Goal: Use online tool/utility: Utilize a website feature to perform a specific function

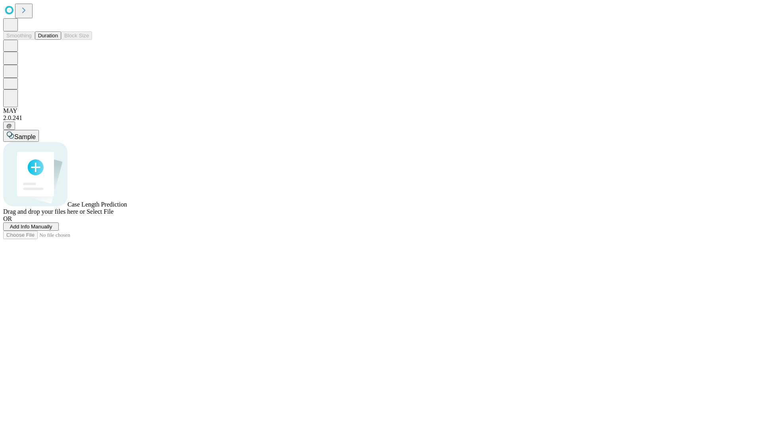
click at [58, 40] on button "Duration" at bounding box center [48, 35] width 26 height 8
click at [36, 133] on span "Sample" at bounding box center [24, 136] width 21 height 7
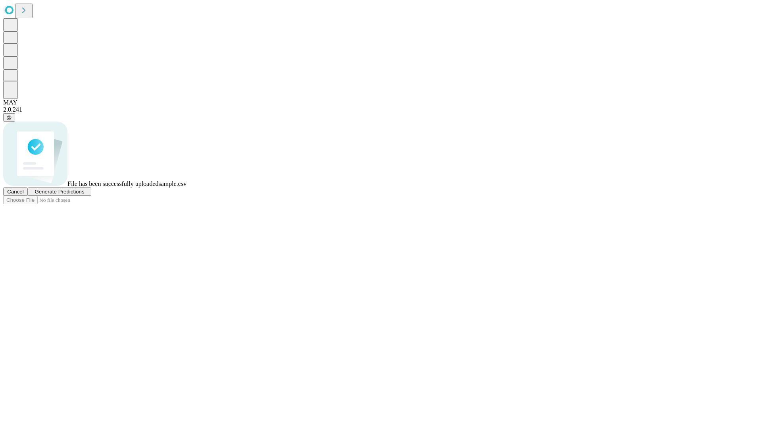
click at [84, 195] on span "Generate Predictions" at bounding box center [60, 192] width 50 height 6
